Goal: Task Accomplishment & Management: Manage account settings

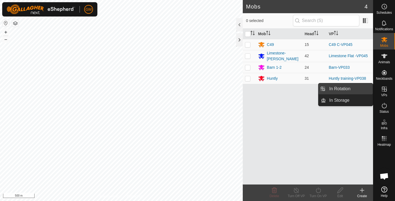
click at [349, 88] on link "In Rotation" at bounding box center [349, 88] width 47 height 11
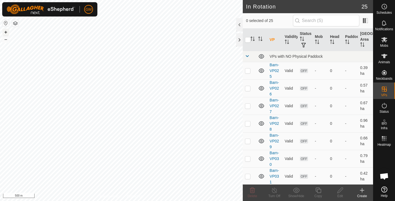
click at [6, 32] on button "+" at bounding box center [5, 32] width 7 height 7
checkbox input "true"
click at [7, 33] on button "+" at bounding box center [5, 32] width 7 height 7
click at [319, 191] on icon at bounding box center [318, 190] width 7 height 7
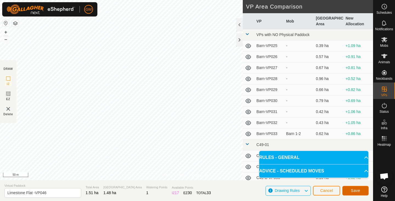
click at [349, 191] on button "Save" at bounding box center [356, 191] width 26 height 10
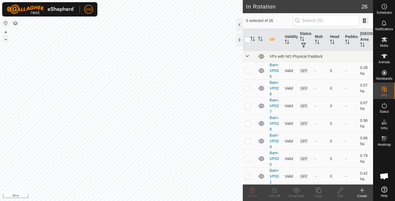
click at [5, 41] on button "–" at bounding box center [5, 39] width 7 height 7
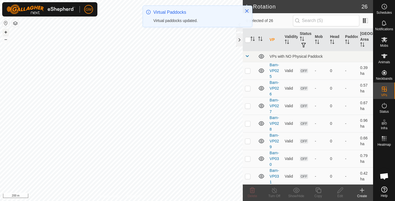
click at [7, 31] on button "+" at bounding box center [5, 32] width 7 height 7
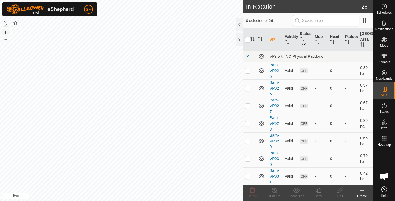
checkbox input "true"
click at [318, 191] on icon at bounding box center [318, 190] width 7 height 7
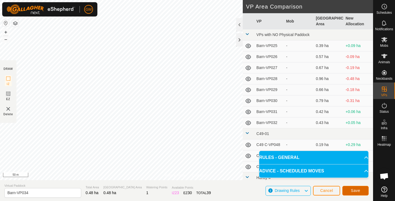
click at [355, 189] on span "Save" at bounding box center [355, 190] width 9 height 4
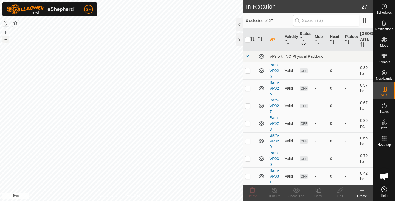
click at [5, 41] on button "–" at bounding box center [5, 39] width 7 height 7
checkbox input "true"
click at [4, 29] on button "+" at bounding box center [5, 32] width 7 height 7
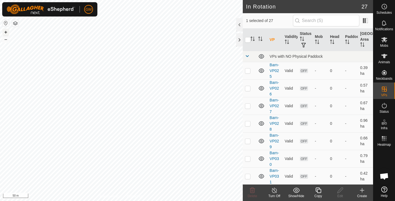
checkbox input "true"
checkbox input "false"
click at [254, 190] on icon at bounding box center [252, 190] width 7 height 7
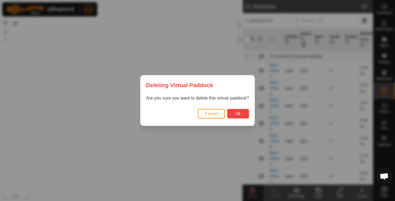
click at [238, 113] on span "Ok" at bounding box center [238, 113] width 5 height 4
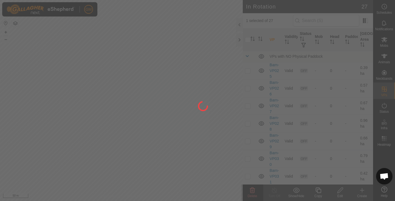
checkbox input "false"
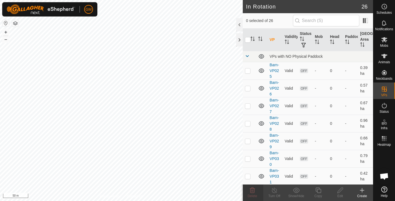
checkbox input "true"
click at [318, 192] on icon at bounding box center [318, 190] width 7 height 7
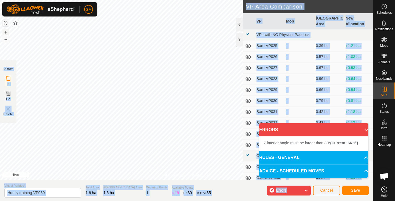
click at [6, 32] on button "+" at bounding box center [5, 32] width 7 height 7
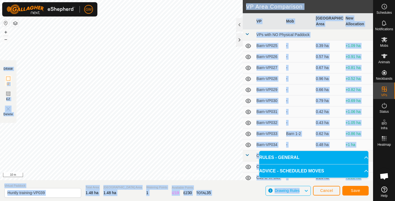
click at [90, 11] on div "GM Schedules Notifications Mobs Animals Neckbands VPs Status Infra Heatmap Help…" at bounding box center [197, 100] width 395 height 201
click at [6, 41] on button "–" at bounding box center [5, 39] width 7 height 7
click at [352, 189] on span "Save" at bounding box center [355, 190] width 9 height 4
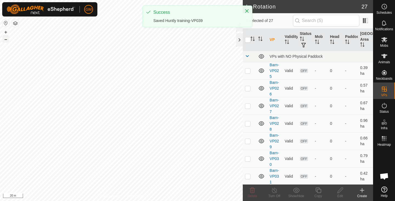
click at [6, 40] on button "–" at bounding box center [5, 39] width 7 height 7
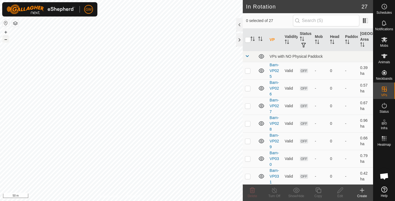
click at [6, 40] on button "–" at bounding box center [5, 39] width 7 height 7
click at [117, 92] on div "GM Schedules Notifications Mobs Animals Neckbands VPs Status Infra Heatmap Help…" at bounding box center [197, 100] width 395 height 201
click at [5, 33] on button "+" at bounding box center [5, 32] width 7 height 7
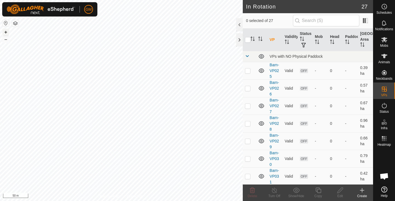
click at [6, 32] on button "+" at bounding box center [5, 32] width 7 height 7
click at [252, 189] on icon at bounding box center [252, 190] width 7 height 7
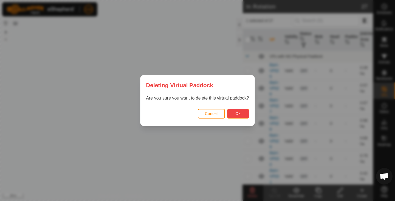
click at [241, 113] on span "Ok" at bounding box center [238, 113] width 5 height 4
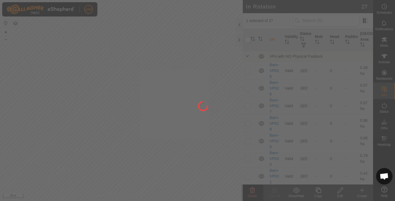
checkbox input "false"
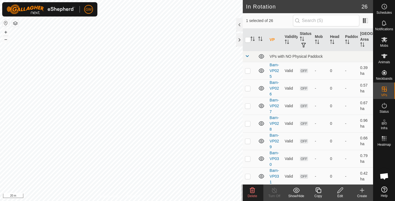
click at [253, 189] on icon at bounding box center [252, 189] width 5 height 5
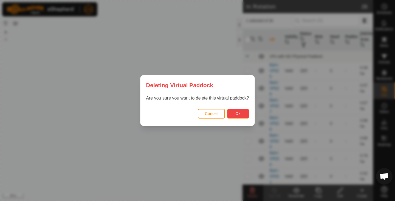
click at [239, 111] on button "Ok" at bounding box center [238, 114] width 22 height 10
checkbox input "false"
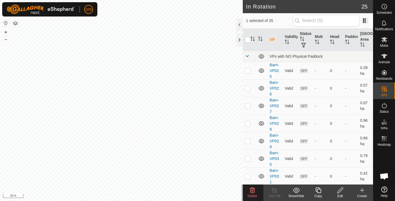
click at [253, 189] on icon at bounding box center [252, 189] width 5 height 5
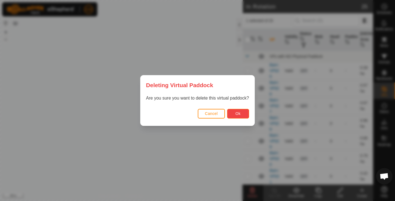
click at [236, 114] on span "Ok" at bounding box center [238, 113] width 5 height 4
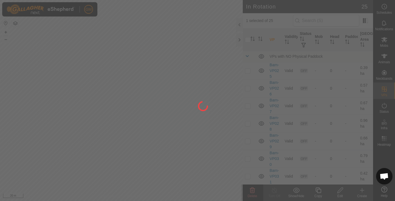
checkbox input "false"
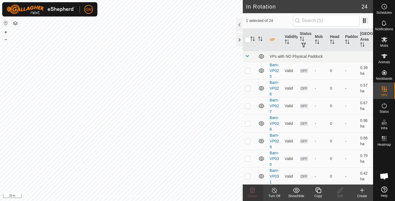
checkbox input "false"
checkbox input "true"
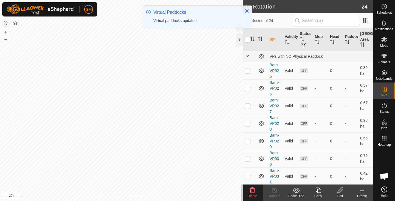
click at [251, 191] on icon at bounding box center [252, 190] width 7 height 7
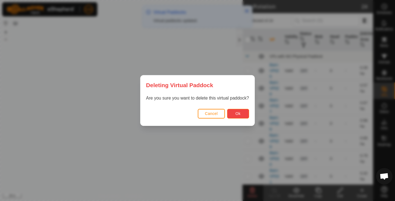
click at [235, 111] on button "Ok" at bounding box center [238, 114] width 22 height 10
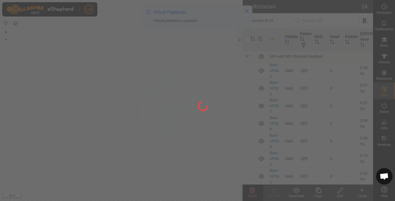
checkbox input "false"
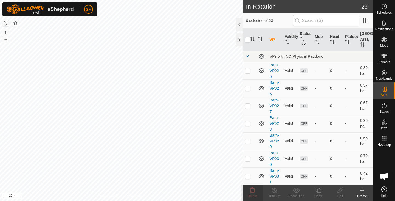
checkbox input "true"
click at [338, 191] on icon at bounding box center [340, 189] width 5 height 5
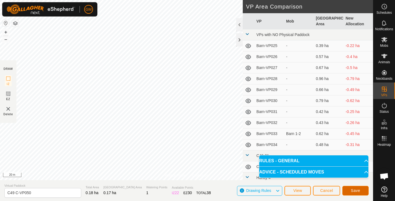
click at [352, 189] on span "Save" at bounding box center [355, 190] width 9 height 4
click at [303, 191] on button "View" at bounding box center [298, 191] width 26 height 10
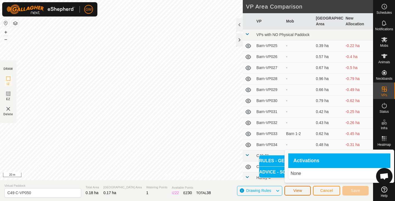
click at [303, 191] on button "View" at bounding box center [298, 191] width 26 height 10
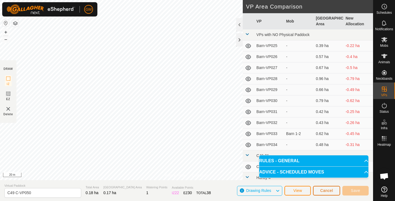
click at [328, 192] on span "Cancel" at bounding box center [326, 190] width 13 height 4
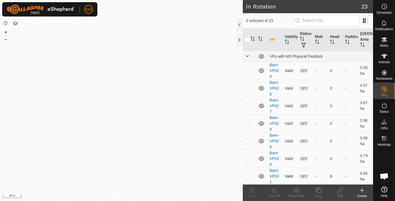
checkbox input "true"
click at [317, 190] on icon at bounding box center [318, 190] width 7 height 7
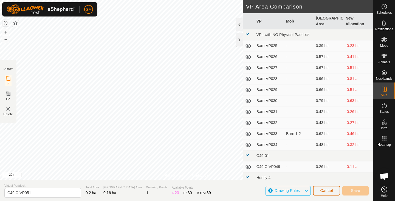
click at [326, 189] on span "Cancel" at bounding box center [326, 190] width 13 height 4
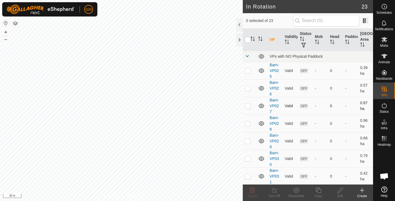
checkbox input "true"
checkbox input "false"
click at [6, 39] on button "–" at bounding box center [5, 39] width 7 height 7
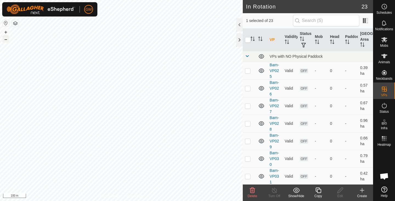
click at [6, 39] on button "–" at bounding box center [5, 39] width 7 height 7
click at [7, 31] on button "+" at bounding box center [5, 32] width 7 height 7
